Goal: Find contact information: Find contact information

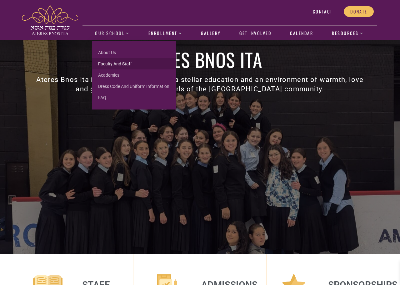
click at [113, 63] on link "Faculty and Staff" at bounding box center [134, 63] width 84 height 11
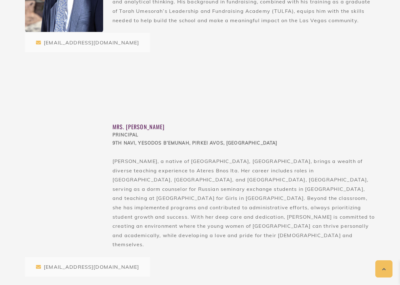
scroll to position [317, 0]
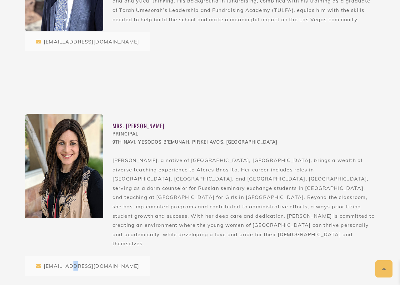
drag, startPoint x: 73, startPoint y: 247, endPoint x: 47, endPoint y: 231, distance: 30.6
click at [49, 231] on div "Mrs. [PERSON_NAME] PRINCIPAL 9th Navi, [PERSON_NAME], [PERSON_NAME], [PERSON_NA…" at bounding box center [200, 195] width 350 height 162
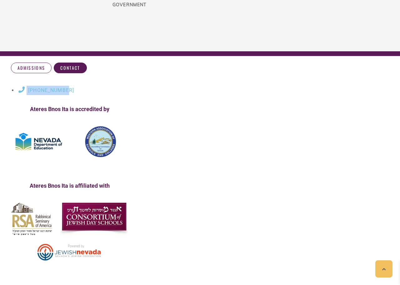
copy link "[PHONE_NUMBER]"
